Goal: Task Accomplishment & Management: Use online tool/utility

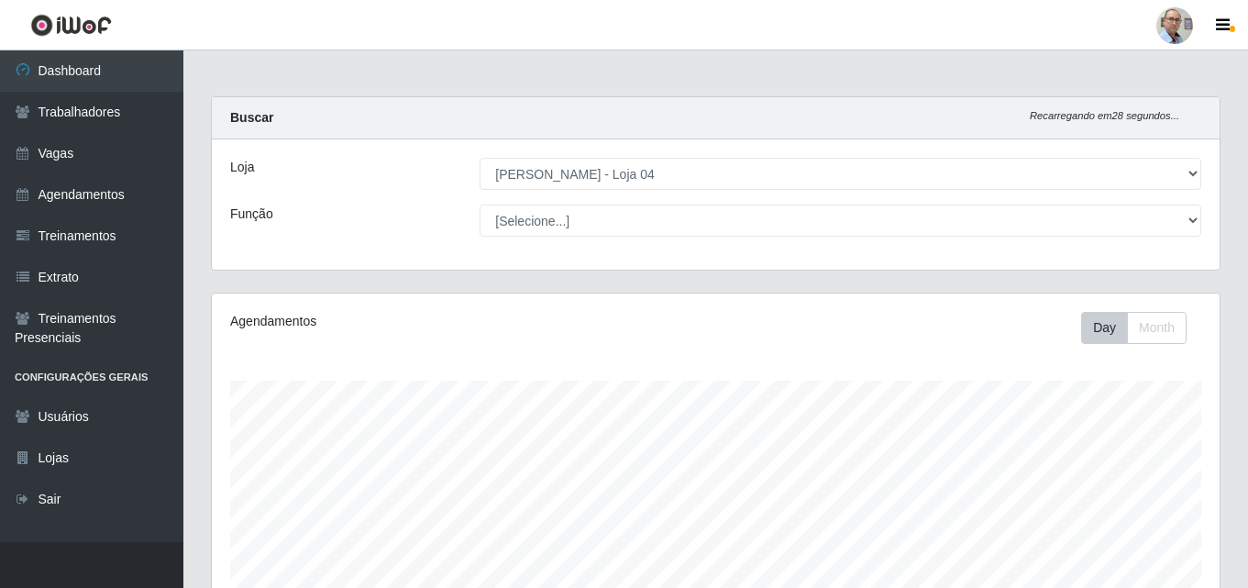
select select "251"
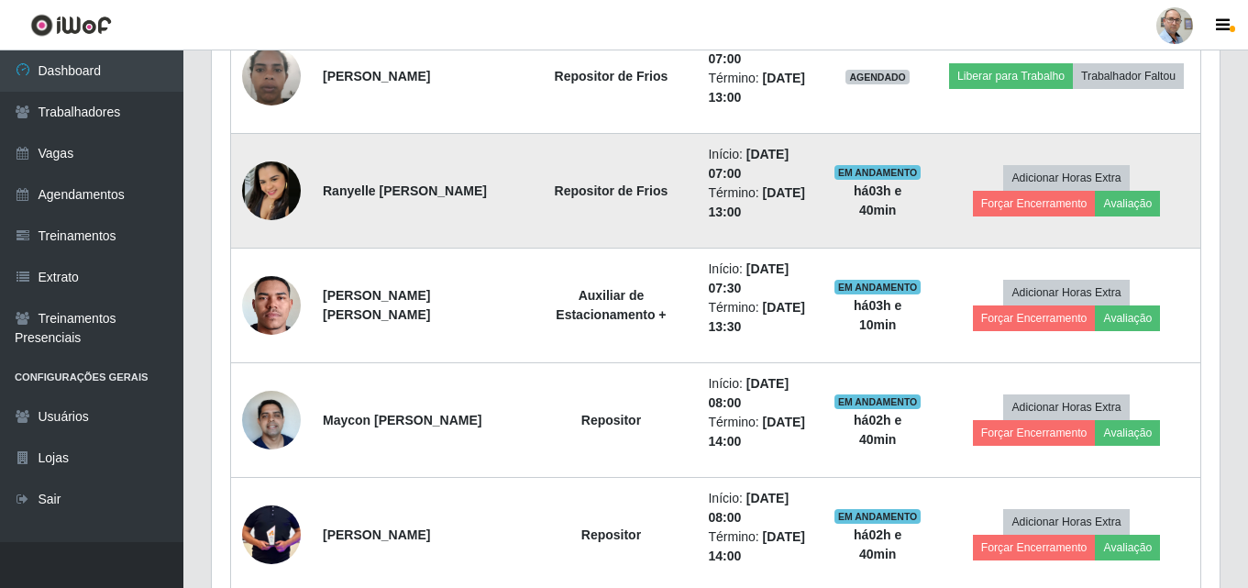
scroll to position [381, 1008]
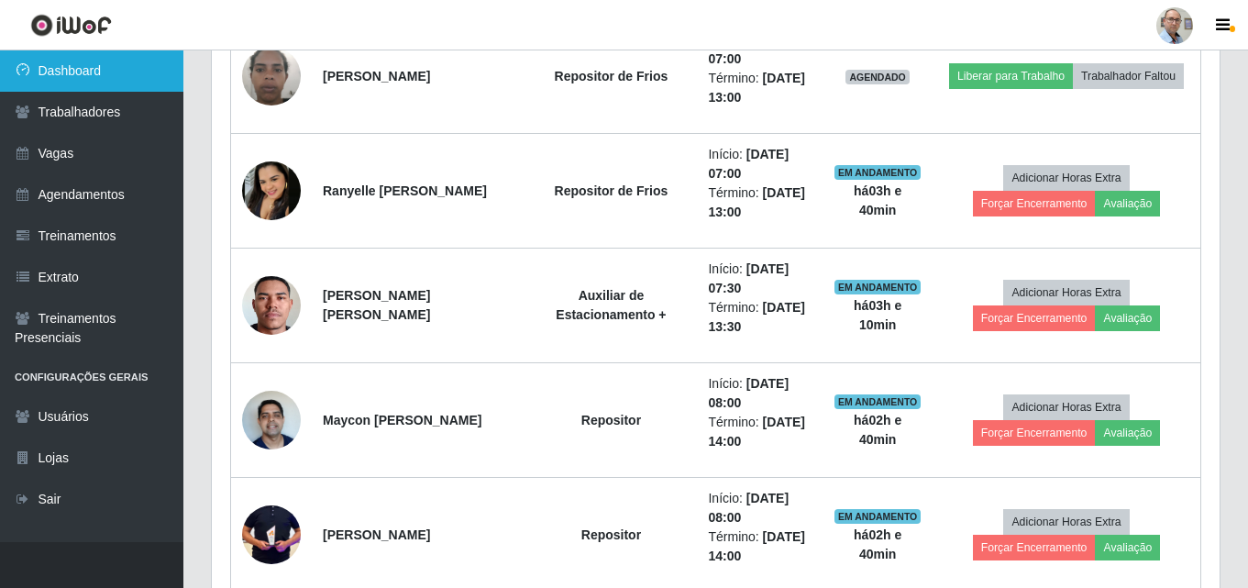
click at [65, 83] on link "Dashboard" at bounding box center [91, 70] width 183 height 41
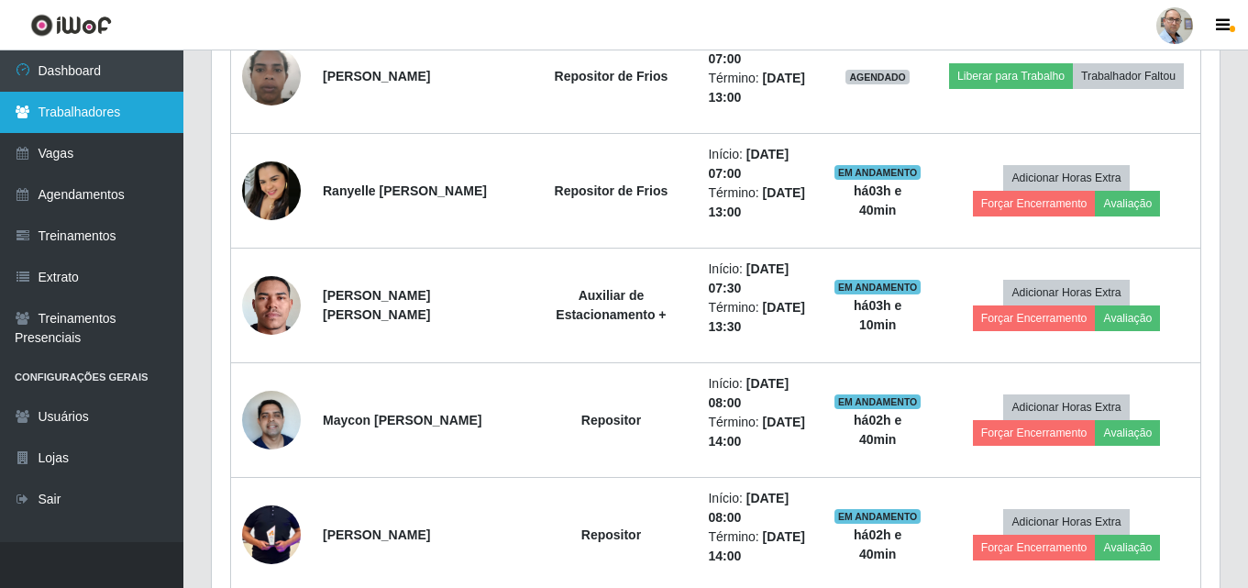
click at [83, 111] on link "Trabalhadores" at bounding box center [91, 112] width 183 height 41
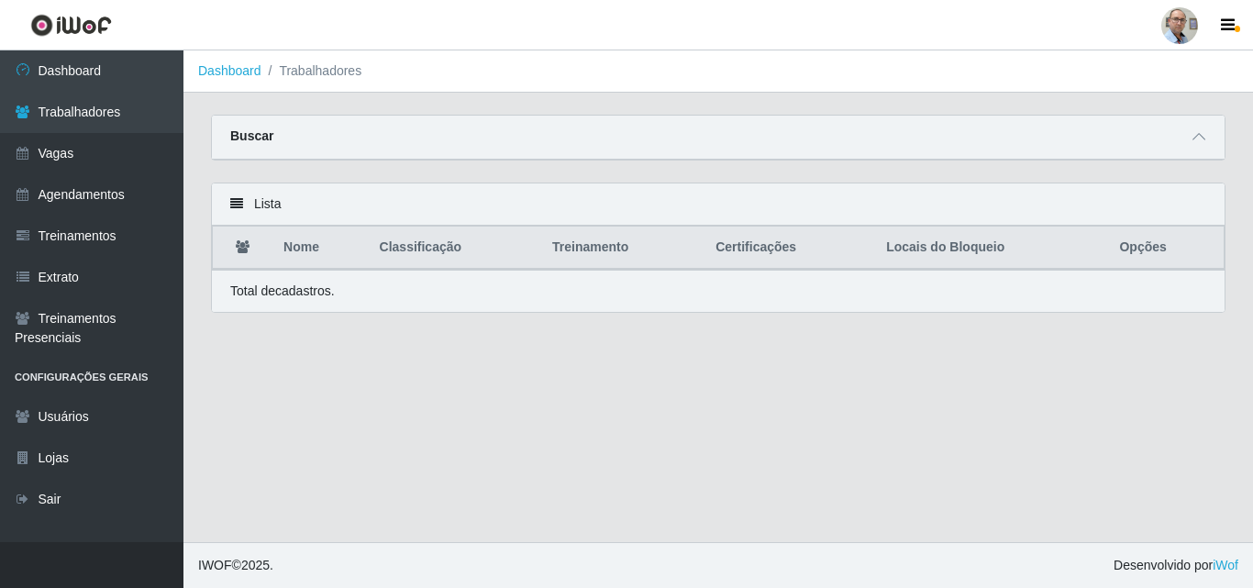
click at [348, 68] on li "Trabalhadores" at bounding box center [311, 70] width 101 height 19
click at [358, 133] on div "Buscar" at bounding box center [718, 138] width 1012 height 44
click at [1205, 138] on span at bounding box center [1199, 137] width 22 height 21
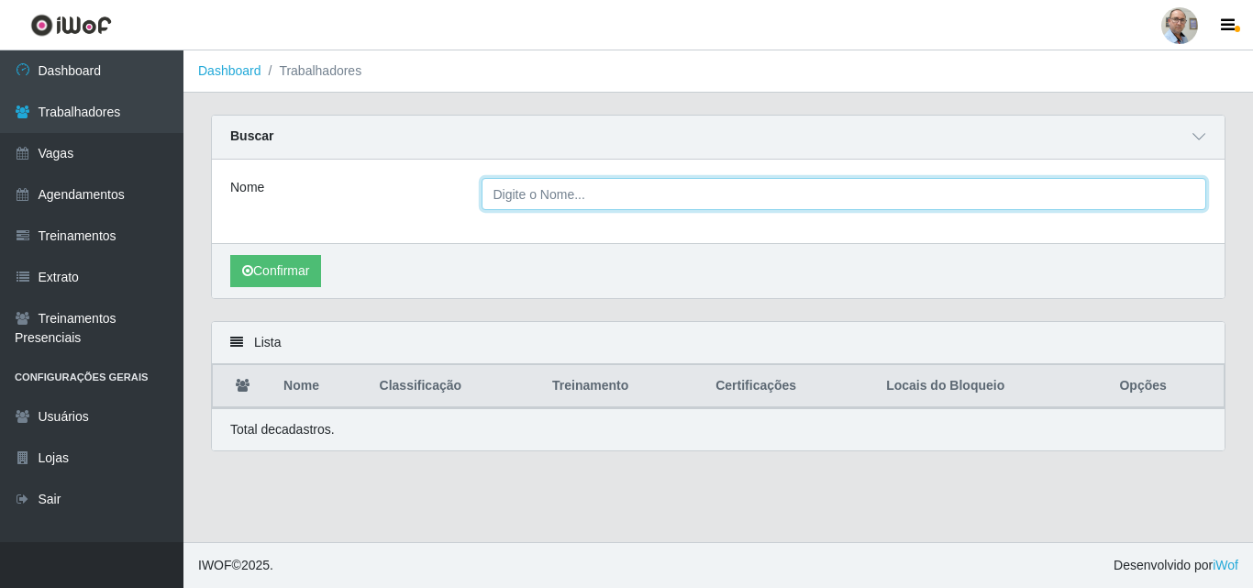
click at [722, 200] on input "Nome" at bounding box center [843, 194] width 725 height 32
type input "[PERSON_NAME] das dores"
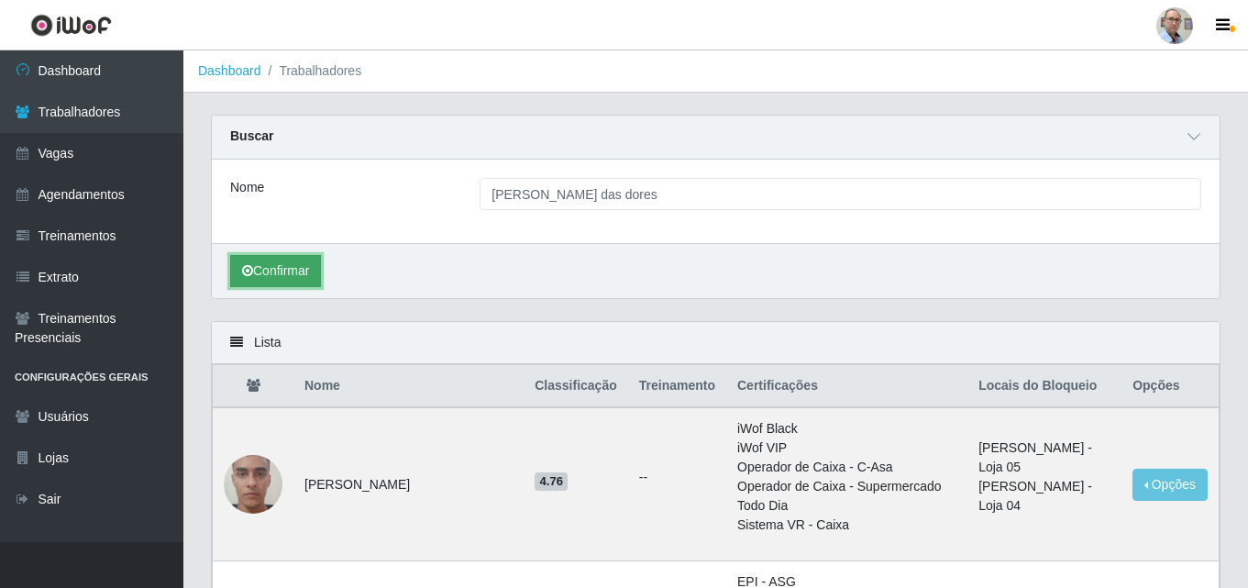
click at [282, 282] on button "Confirmar" at bounding box center [275, 271] width 91 height 32
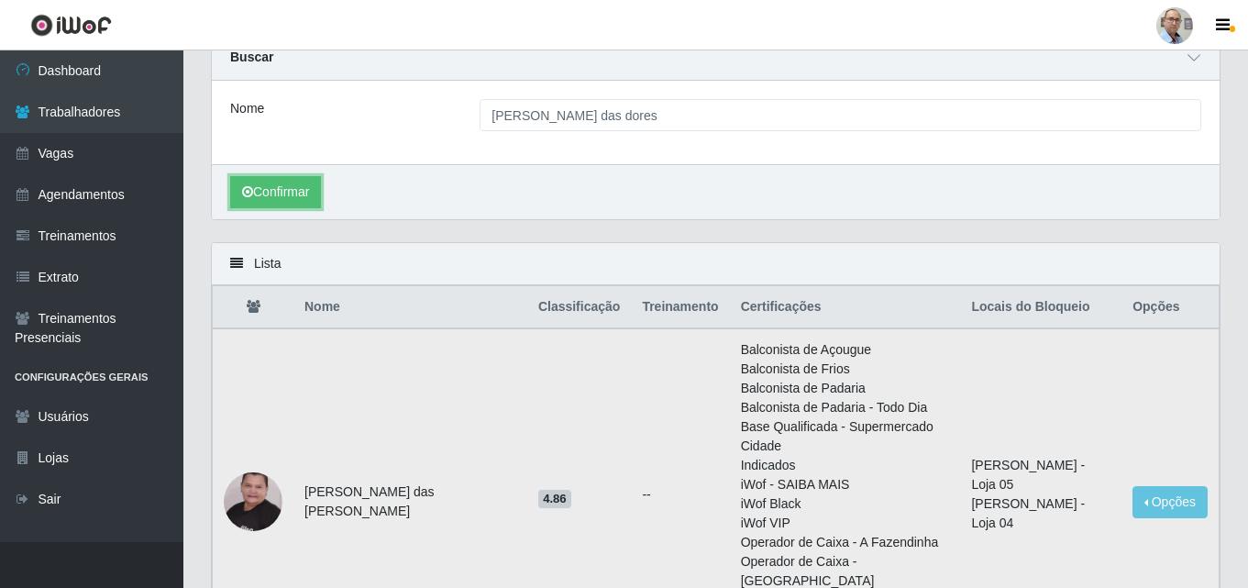
scroll to position [275, 0]
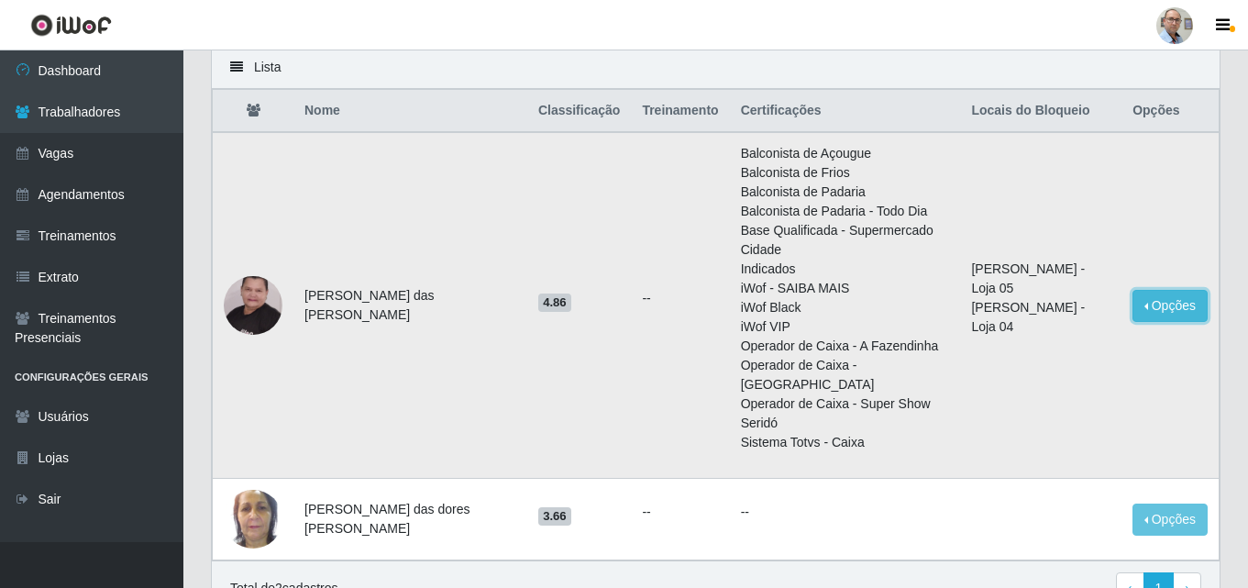
click at [1177, 290] on button "Opções" at bounding box center [1170, 306] width 75 height 32
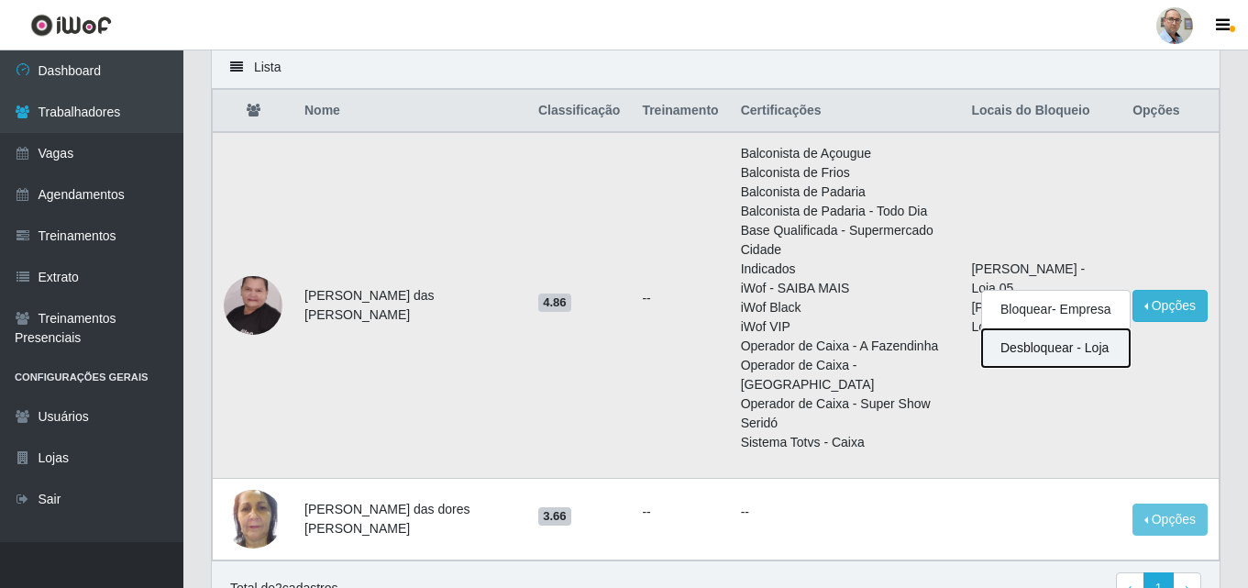
click at [1044, 329] on button "Desbloquear - Loja" at bounding box center [1056, 348] width 148 height 38
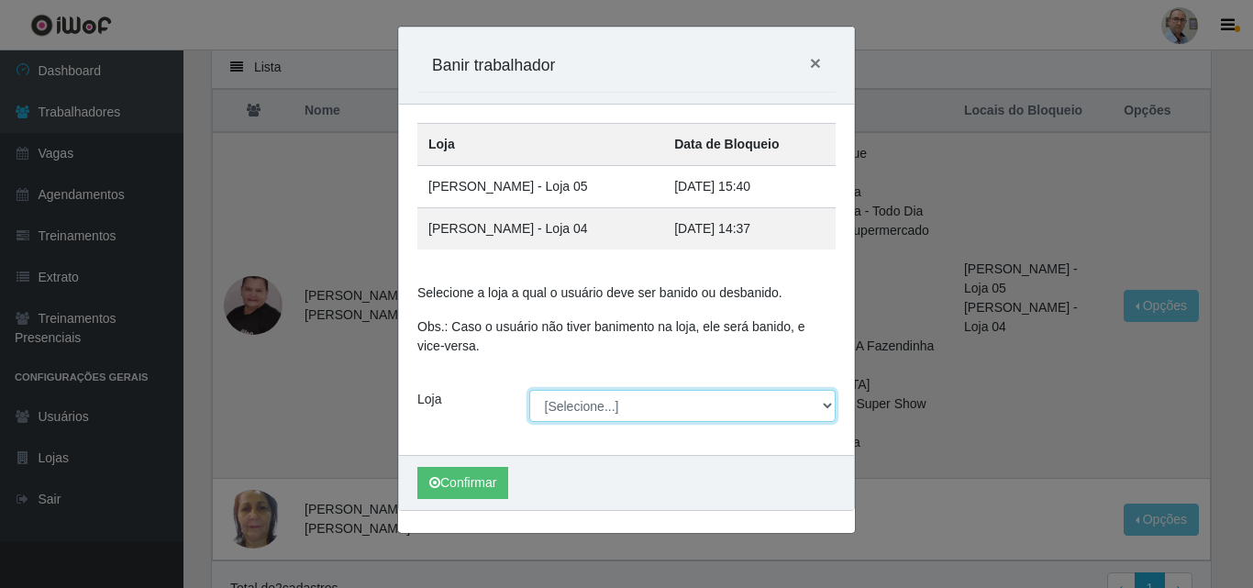
click at [794, 406] on select "[Selecione...] Mar Vermelho - Loja 04" at bounding box center [682, 406] width 307 height 32
select select "251"
click at [529, 390] on select "[Selecione...] Mar Vermelho - Loja 04" at bounding box center [682, 406] width 307 height 32
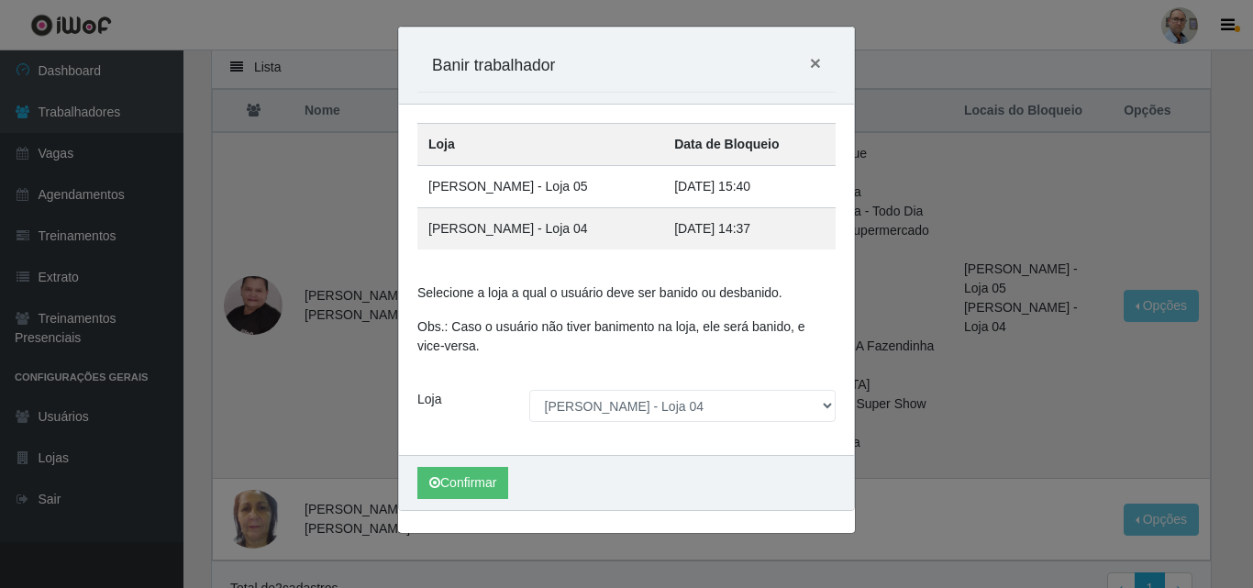
click at [663, 230] on td "[DATE] 14:37" at bounding box center [749, 229] width 172 height 42
click at [469, 485] on button "Confirmar" at bounding box center [462, 483] width 91 height 32
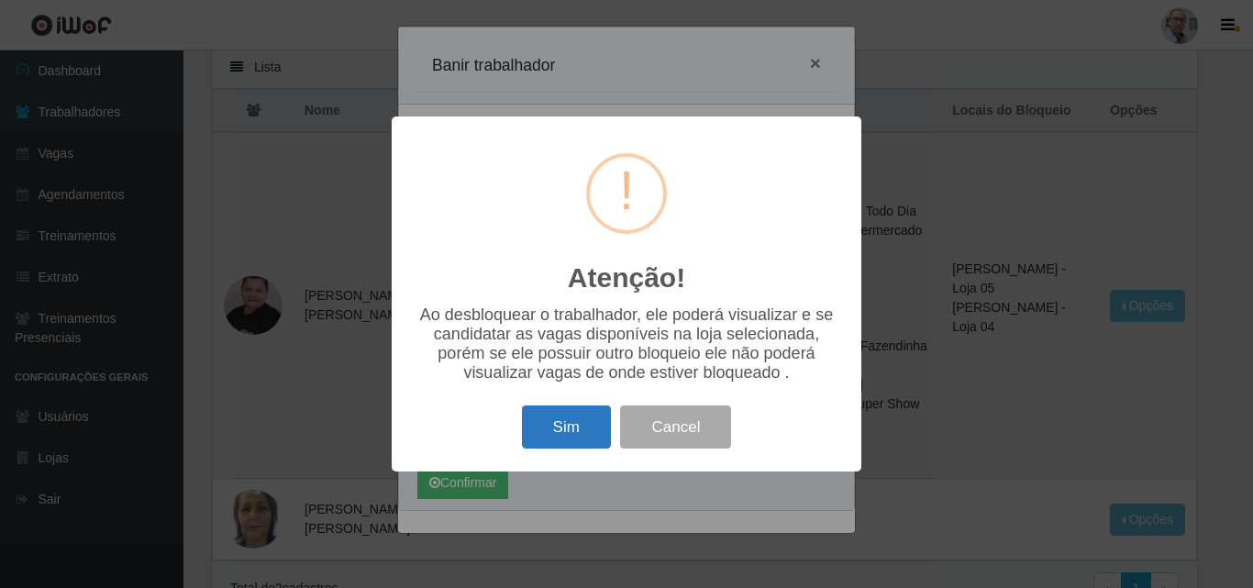
click at [563, 425] on button "Sim" at bounding box center [566, 426] width 89 height 43
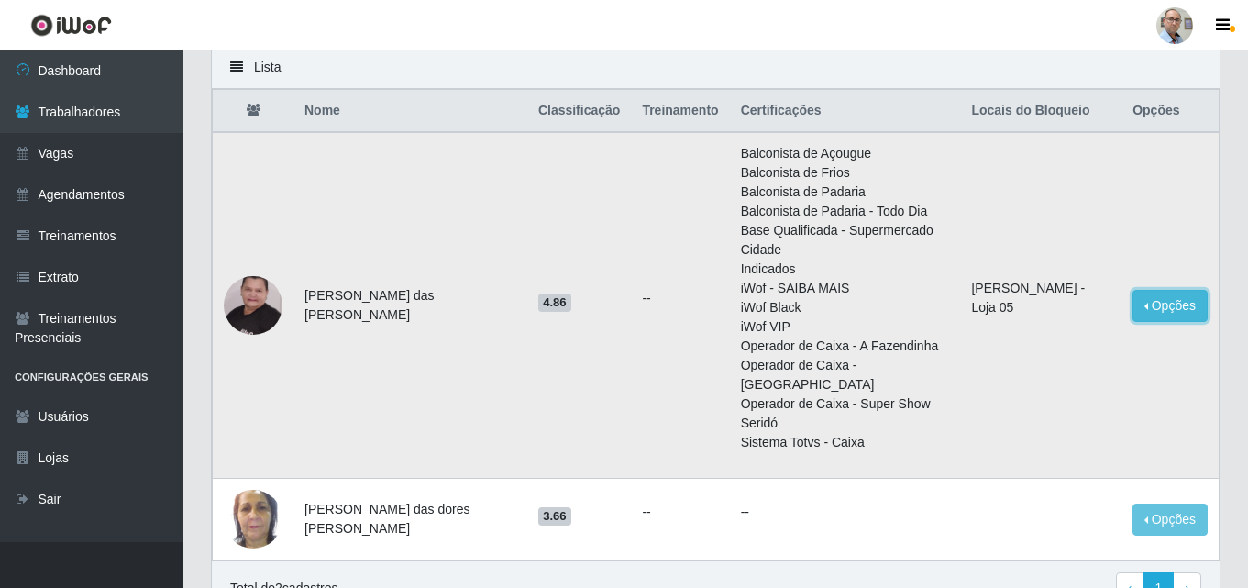
click at [1183, 290] on button "Opções" at bounding box center [1170, 306] width 75 height 32
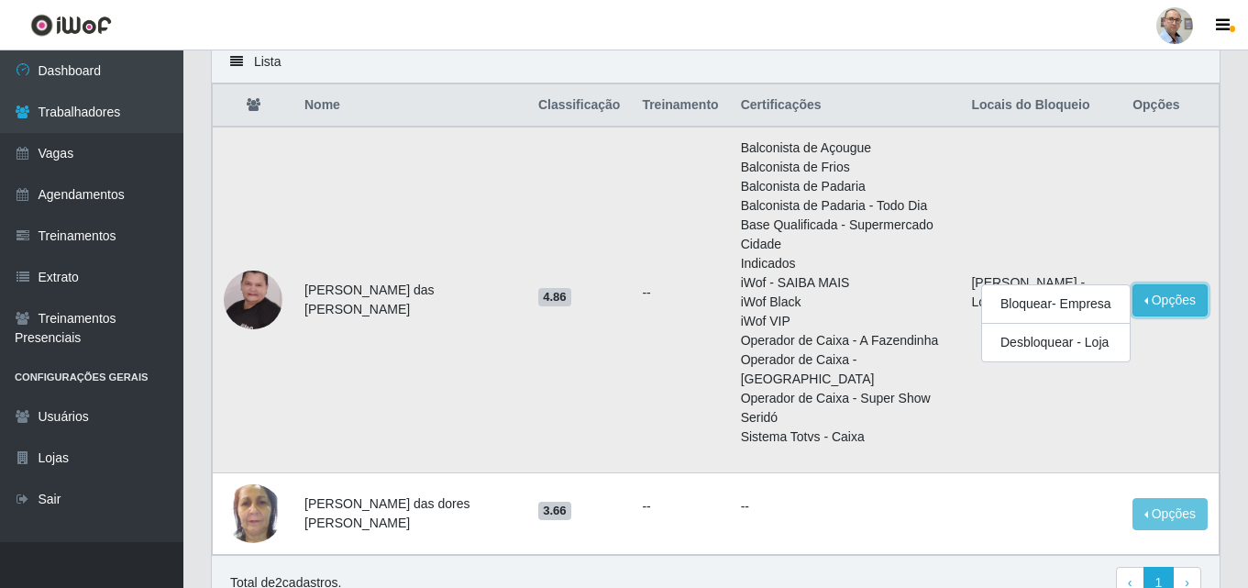
scroll to position [315, 0]
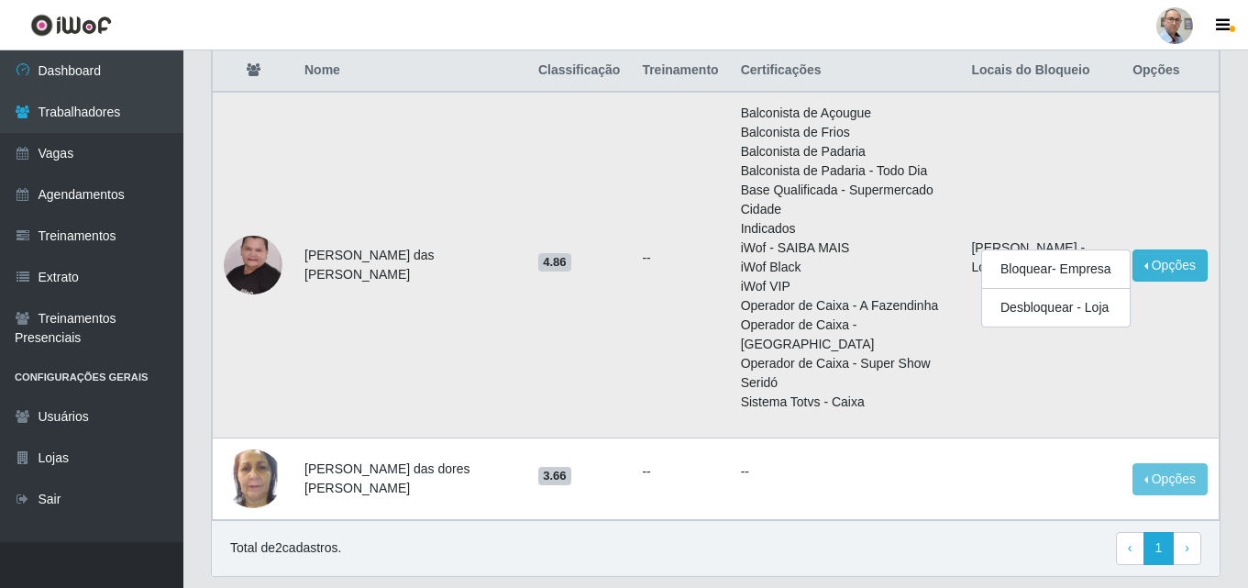
click at [1064, 345] on td "[PERSON_NAME] - Loja 05" at bounding box center [1040, 265] width 161 height 347
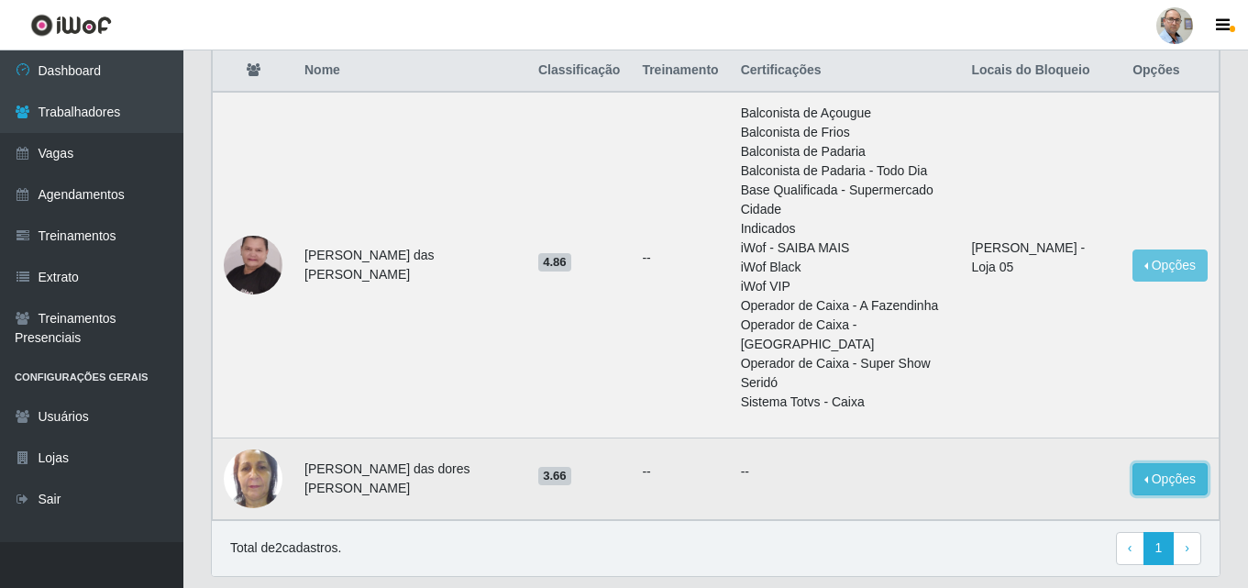
click at [1160, 463] on button "Opções" at bounding box center [1170, 479] width 75 height 32
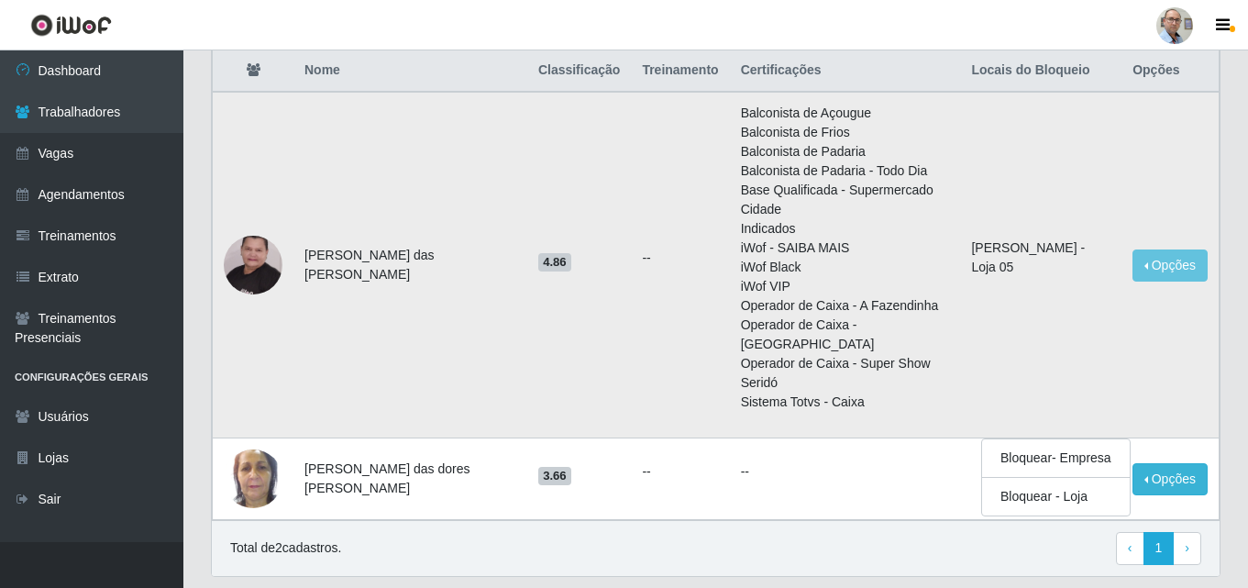
click at [1091, 342] on td "[PERSON_NAME] - Loja 05" at bounding box center [1040, 265] width 161 height 347
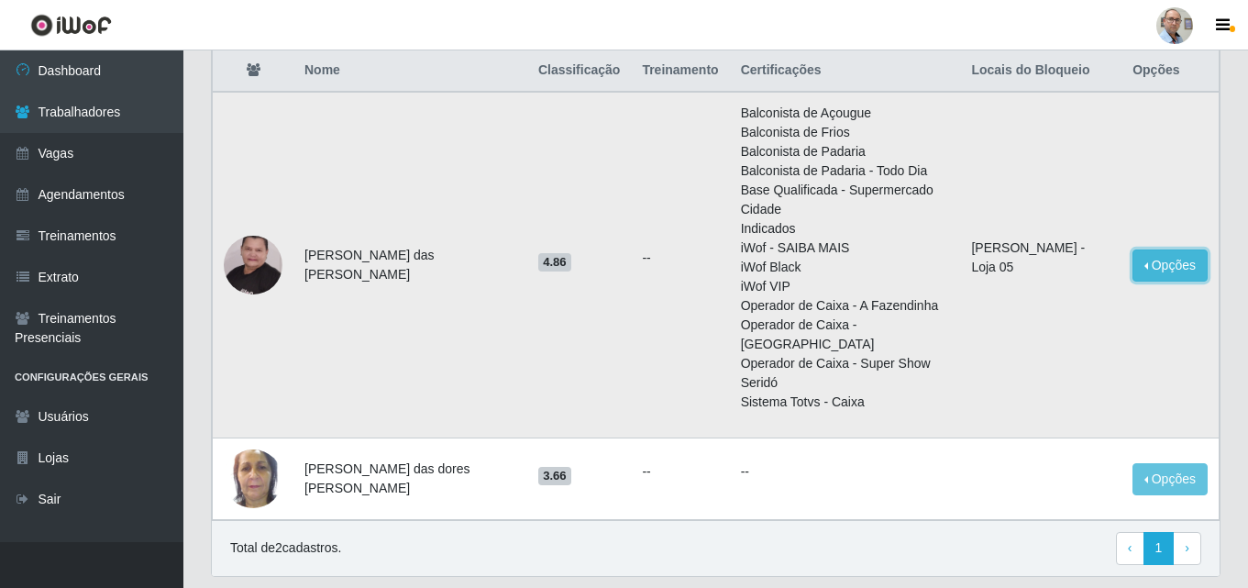
click at [1157, 249] on button "Opções" at bounding box center [1170, 265] width 75 height 32
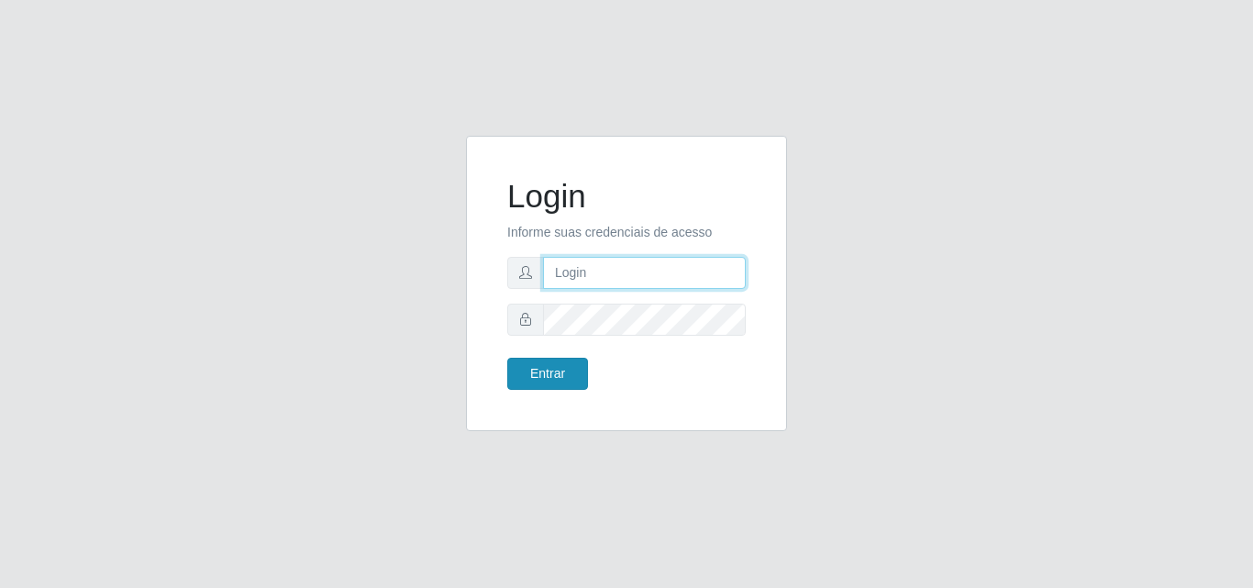
type input "gerente.loja4@marvermelhoatacado.com.br"
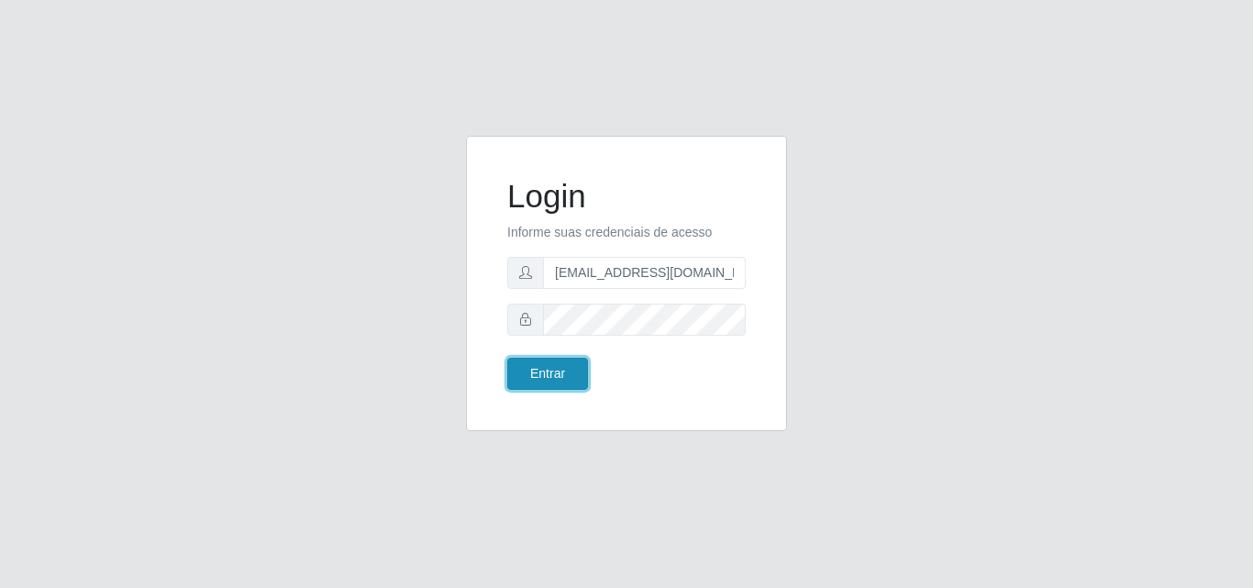
click at [553, 385] on button "Entrar" at bounding box center [547, 374] width 81 height 32
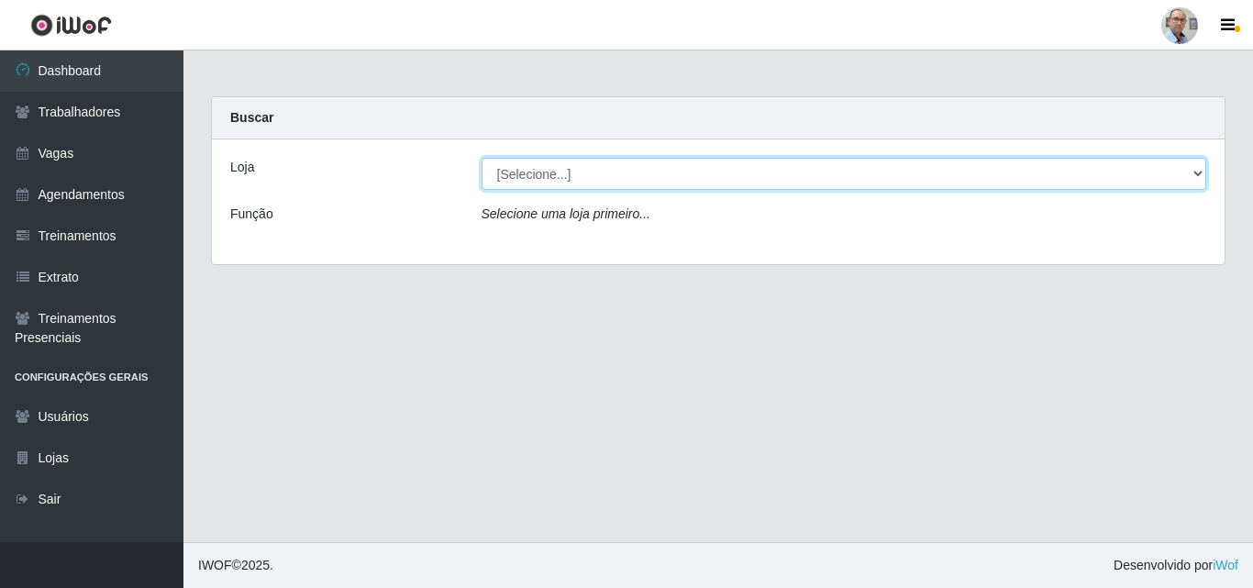
click at [799, 175] on select "[Selecione...] Mar Vermelho - Loja 04" at bounding box center [843, 174] width 725 height 32
select select "251"
click at [481, 158] on select "[Selecione...] Mar Vermelho - Loja 04" at bounding box center [843, 174] width 725 height 32
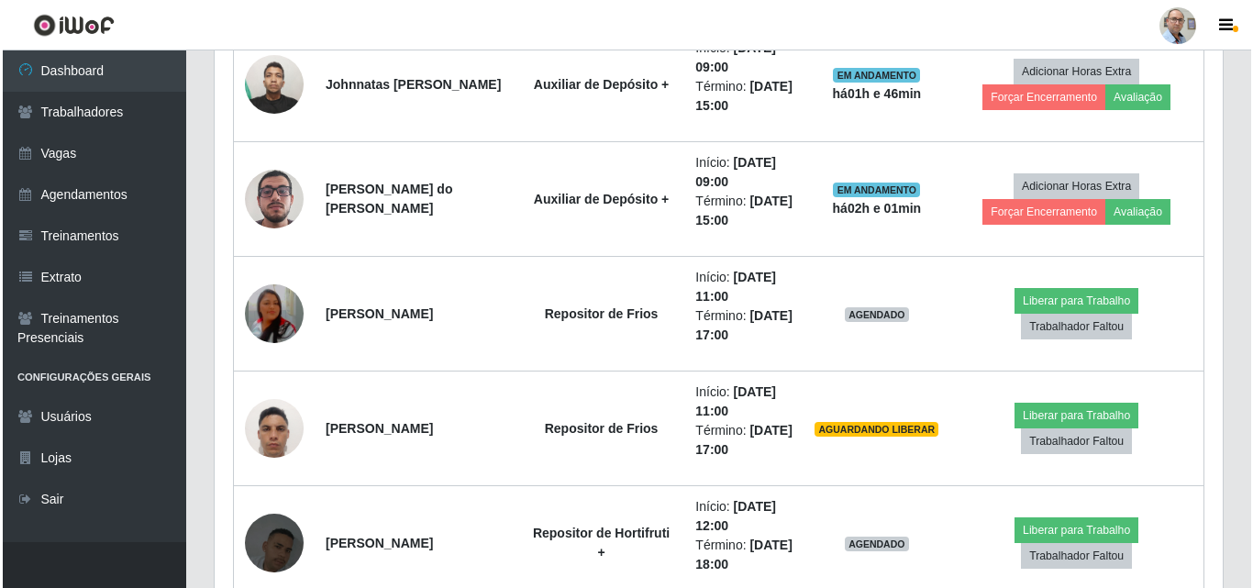
scroll to position [2201, 0]
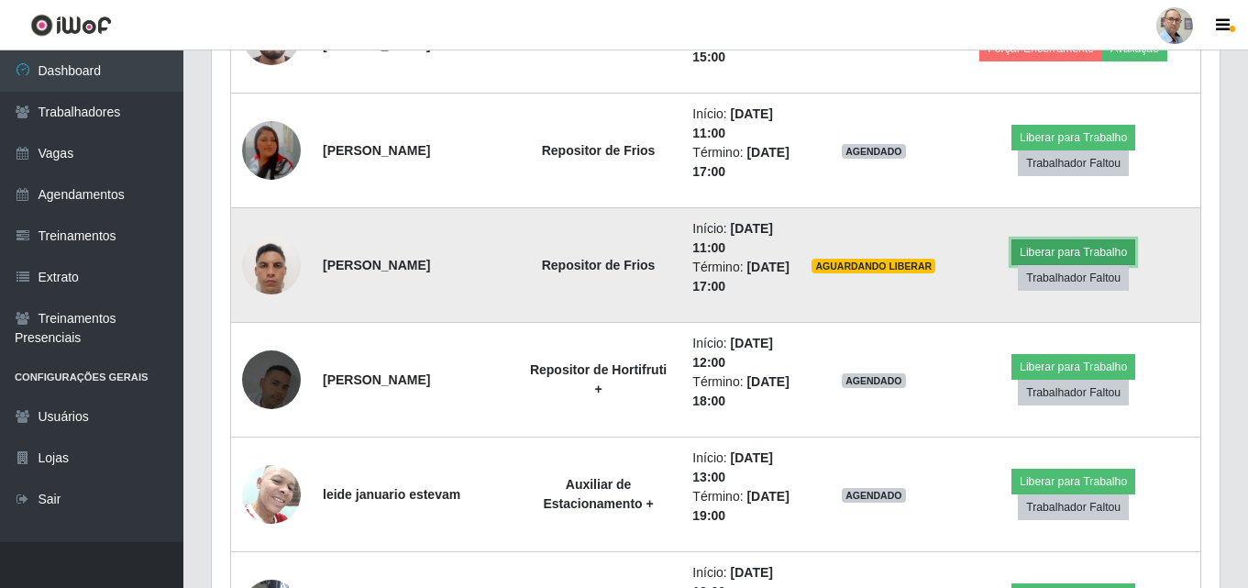
click at [1067, 254] on button "Liberar para Trabalho" at bounding box center [1073, 252] width 124 height 26
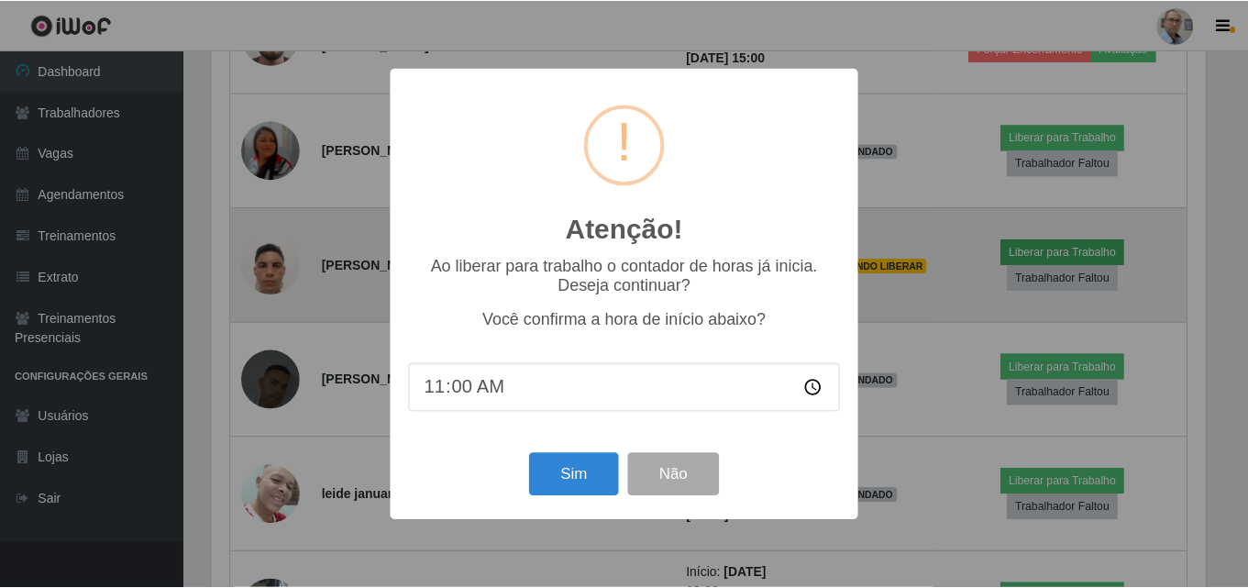
scroll to position [381, 999]
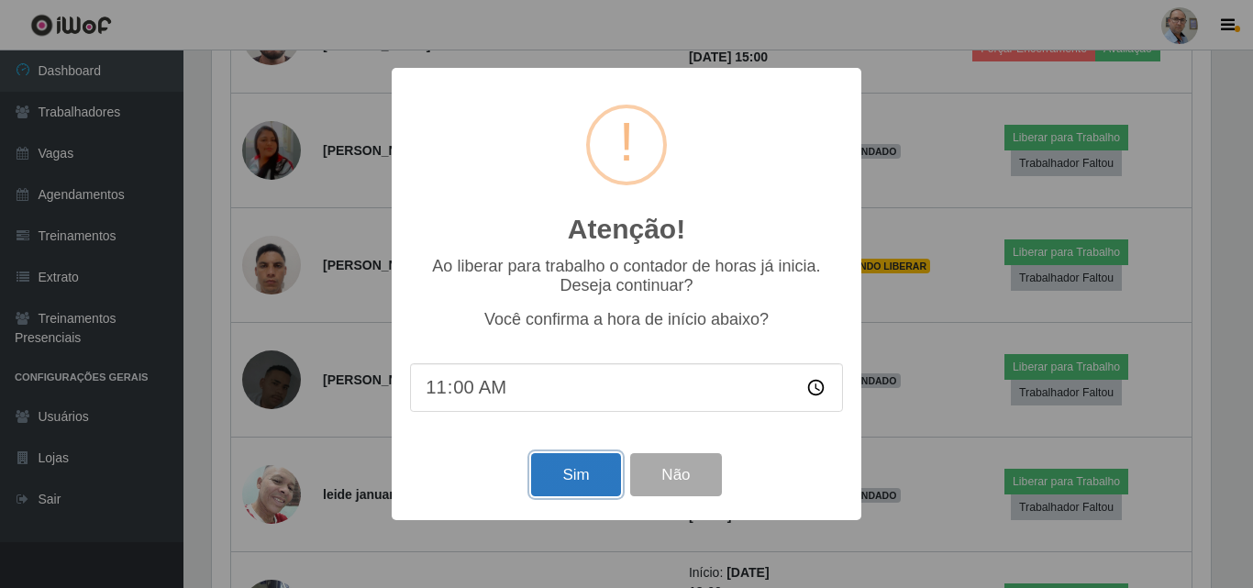
click at [600, 476] on button "Sim" at bounding box center [575, 474] width 89 height 43
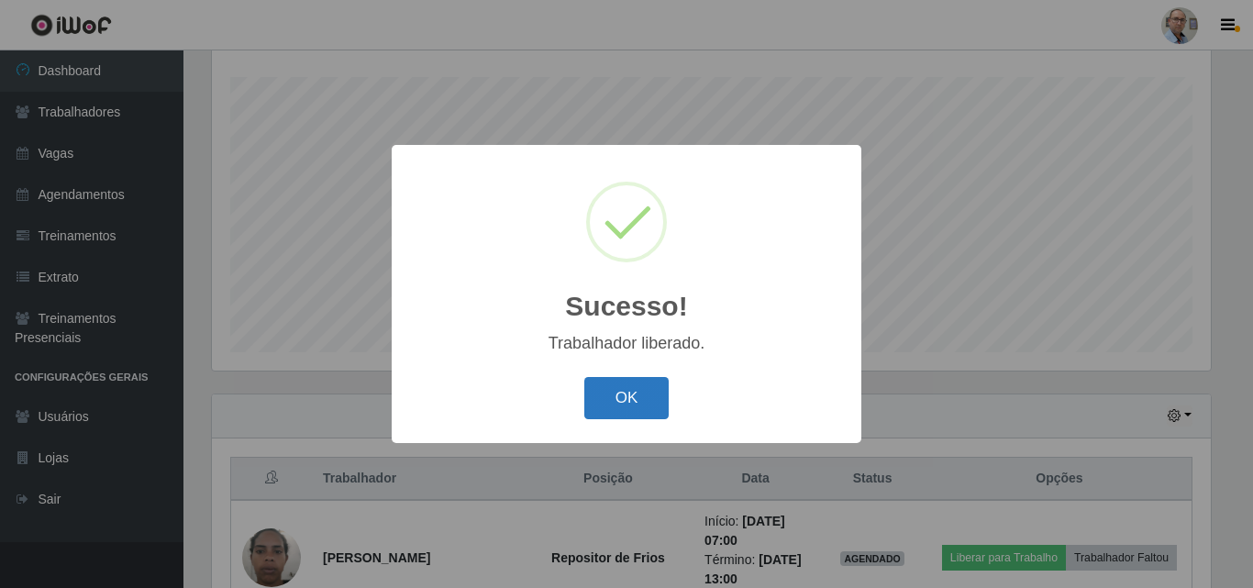
click at [617, 404] on button "OK" at bounding box center [626, 398] width 85 height 43
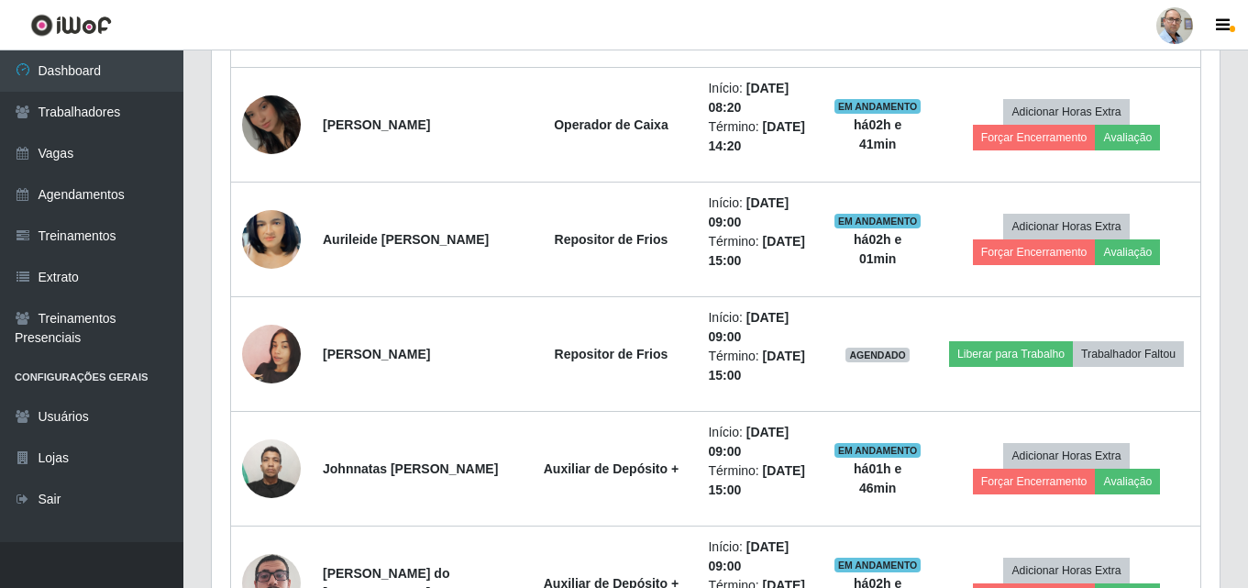
scroll to position [1679, 0]
